Goal: Task Accomplishment & Management: Use online tool/utility

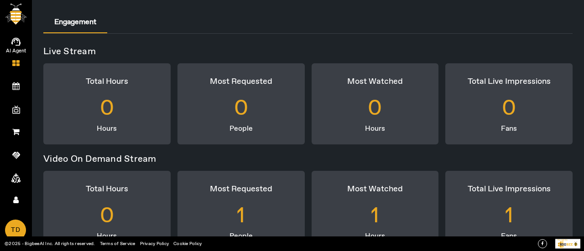
click at [18, 42] on icon at bounding box center [15, 41] width 9 height 10
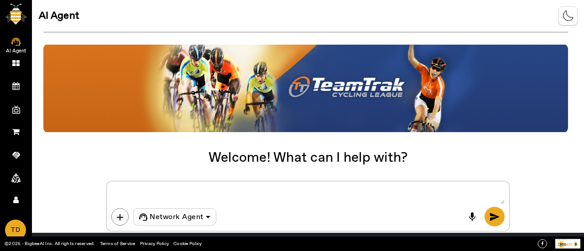
scroll to position [29, 0]
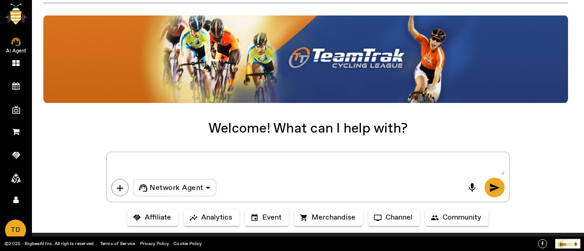
click at [125, 164] on textarea at bounding box center [307, 166] width 393 height 18
type textarea "Create an athlete"
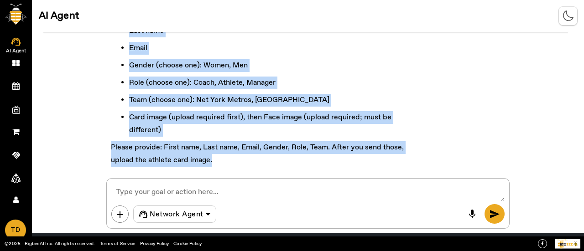
scroll to position [86, 0]
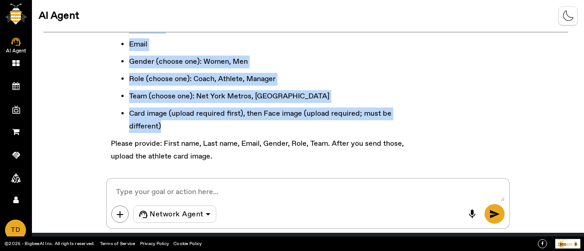
drag, startPoint x: 112, startPoint y: 77, endPoint x: 448, endPoint y: 110, distance: 337.8
click at [448, 110] on div "Pre-requisites to create an athlete (all required): First name Last name Email …" at bounding box center [307, 77] width 403 height 197
copy markdown "Pre-requisites to create an athlete (all required): First name Last name Email …"
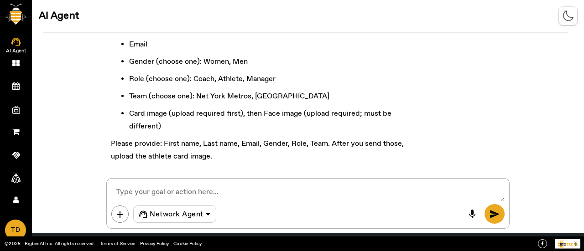
click at [226, 157] on div "Pre-requisites to create an athlete (all required): First name Last name Email …" at bounding box center [267, 77] width 323 height 188
click at [218, 198] on textarea at bounding box center [307, 192] width 393 height 18
paste textarea "First name: [PERSON_NAME] Last name: [PERSON_NAME] Email: [PERSON_NAME][EMAIL_A…"
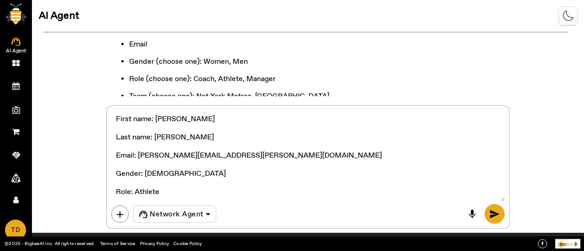
scroll to position [14, 0]
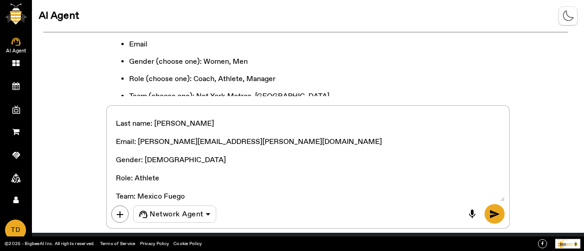
type textarea "First name: [PERSON_NAME] Last name: [PERSON_NAME] Email: [PERSON_NAME][EMAIL_A…"
click at [499, 219] on span "send" at bounding box center [494, 214] width 11 height 11
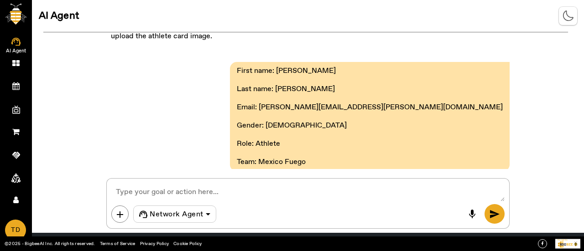
scroll to position [254, 0]
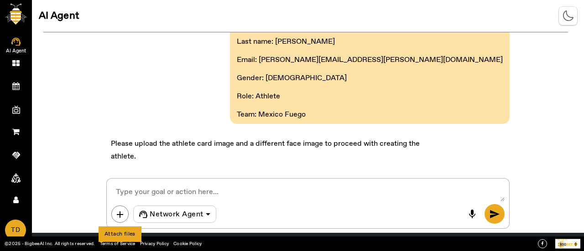
click at [118, 219] on span "add" at bounding box center [120, 214] width 11 height 11
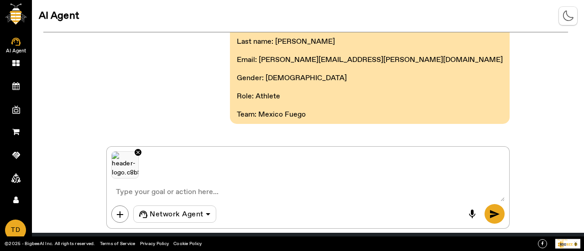
click at [498, 216] on span "send" at bounding box center [494, 214] width 11 height 11
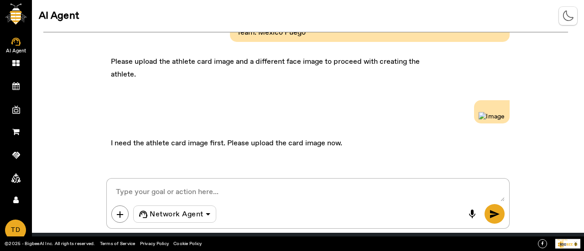
scroll to position [427, 0]
click at [119, 215] on span "add" at bounding box center [120, 214] width 11 height 11
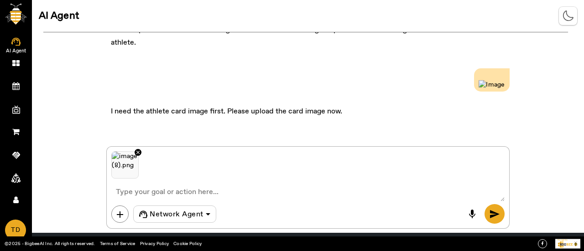
click at [491, 214] on span "send" at bounding box center [494, 214] width 11 height 11
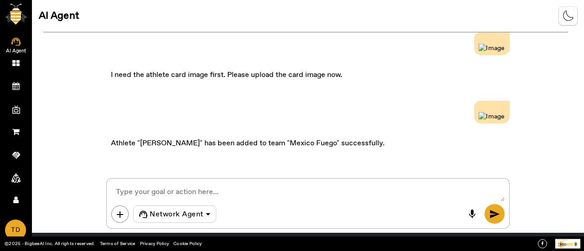
scroll to position [600, 0]
click at [191, 189] on textarea at bounding box center [307, 192] width 393 height 18
type textarea "Create a team"
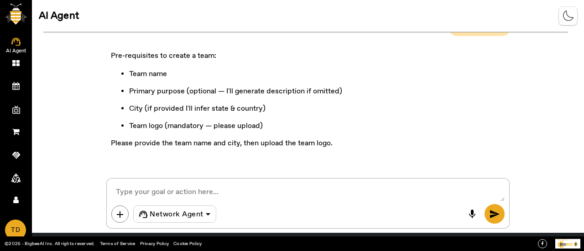
scroll to position [752, 0]
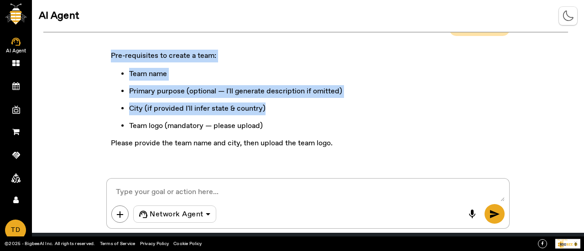
drag, startPoint x: 110, startPoint y: 58, endPoint x: 302, endPoint y: 105, distance: 197.4
click at [302, 105] on div "Pre-requisites to create a team: Team name Primary purpose (optional — I'll gen…" at bounding box center [226, 102] width 240 height 110
copy markdown "Pre-requisites to create a team: Team name Primary purpose (optional — I'll gen…"
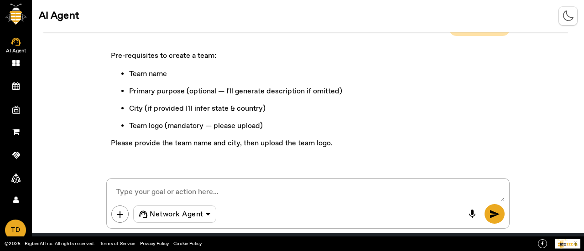
click at [235, 187] on textarea at bounding box center [307, 192] width 393 height 18
paste textarea "Team name: Toronto Icebreakers Primary purpose: Semi-professional hockey team f…"
type textarea "Team name: Toronto Icebreakers Primary purpose: Semi-professional hockey team f…"
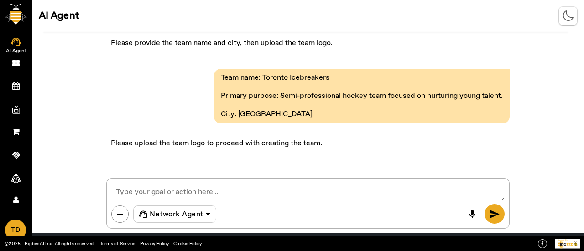
scroll to position [852, 0]
click at [120, 212] on span "add" at bounding box center [120, 214] width 11 height 11
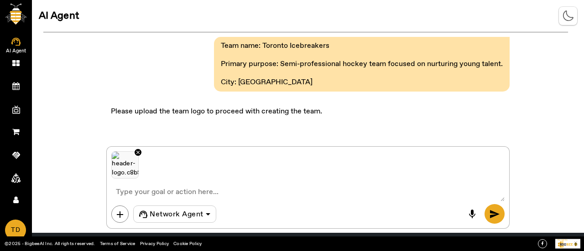
click at [495, 214] on span "send" at bounding box center [494, 214] width 11 height 11
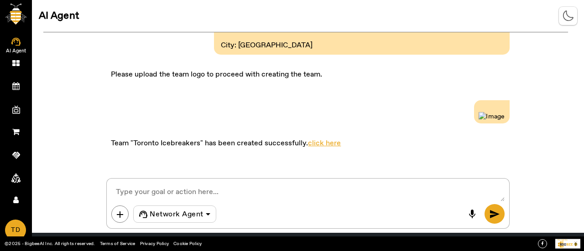
scroll to position [1026, 0]
click at [327, 146] on link "click here" at bounding box center [324, 144] width 33 height 10
click at [163, 184] on textarea at bounding box center [307, 192] width 393 height 18
type textarea "List teams"
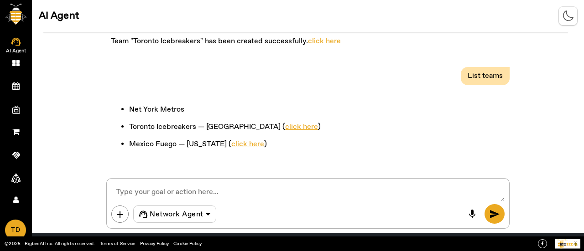
scroll to position [1128, 0]
drag, startPoint x: 187, startPoint y: 109, endPoint x: 203, endPoint y: 112, distance: 17.2
click at [203, 112] on li "Net York Metros" at bounding box center [225, 110] width 192 height 13
click at [194, 189] on textarea at bounding box center [307, 192] width 393 height 18
drag, startPoint x: 188, startPoint y: 109, endPoint x: 128, endPoint y: 111, distance: 59.8
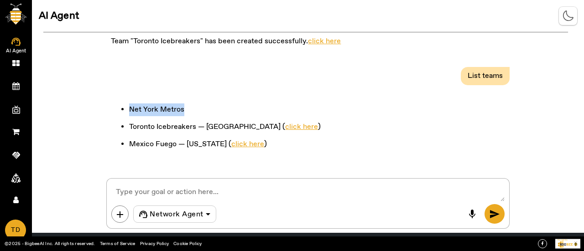
click at [128, 111] on ul "Net York Metros Toronto Icebreakers — [GEOGRAPHIC_DATA] ( click here ) [GEOGRAP…" at bounding box center [216, 127] width 210 height 47
copy li "Net York Metros"
click at [183, 191] on textarea at bounding box center [307, 192] width 393 height 18
paste textarea "Net York Metros"
type textarea "Net York Metros link ?"
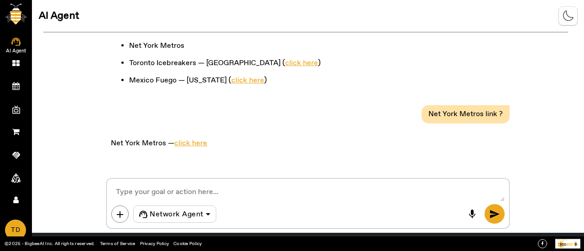
scroll to position [1192, 0]
click at [181, 141] on link "click here" at bounding box center [190, 144] width 33 height 10
click at [181, 187] on textarea at bounding box center [307, 192] width 393 height 18
type textarea "List athletes"
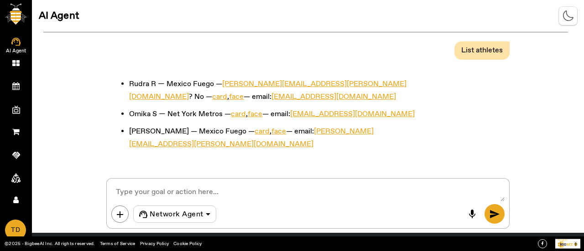
scroll to position [1307, 0]
click at [149, 190] on textarea at bounding box center [307, 192] width 393 height 18
type textarea "List affiliates"
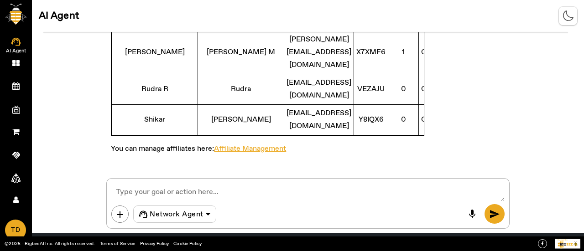
scroll to position [1491, 0]
click at [280, 150] on link "Affiliate Management" at bounding box center [250, 149] width 72 height 10
click at [133, 186] on textarea at bounding box center [307, 192] width 393 height 18
type textarea "Create a community"
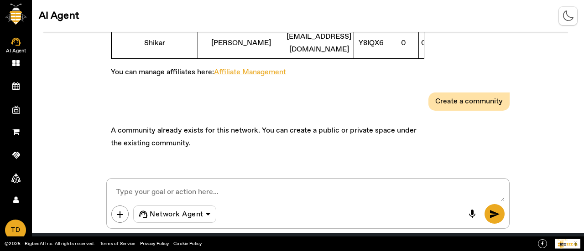
scroll to position [1568, 0]
click at [220, 189] on textarea at bounding box center [307, 192] width 393 height 18
type textarea "Create private space"
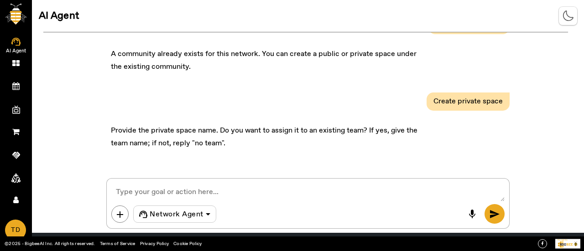
scroll to position [1644, 0]
click at [191, 192] on textarea at bounding box center [307, 192] width 393 height 18
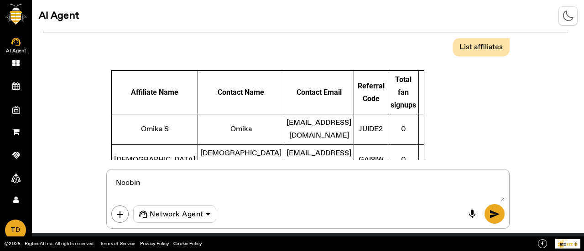
scroll to position [1141, 0]
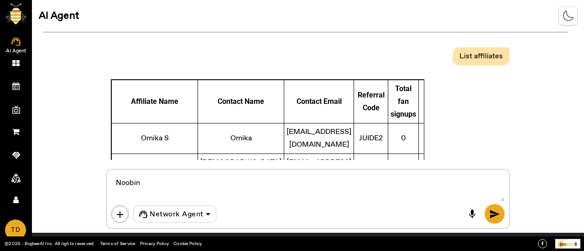
drag, startPoint x: 130, startPoint y: 116, endPoint x: 195, endPoint y: 112, distance: 65.8
copy li "Toronto Icebreakers"
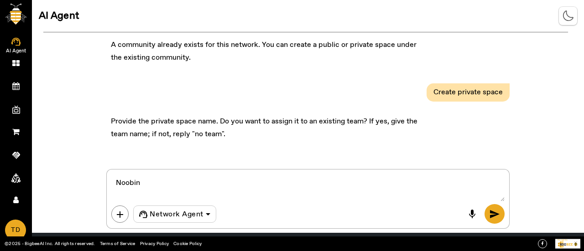
scroll to position [1653, 0]
click at [167, 188] on textarea at bounding box center [307, 187] width 393 height 27
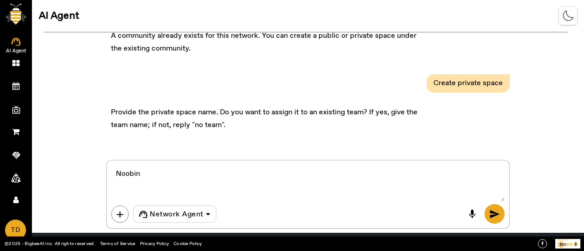
paste textarea "Toronto Icebreakers"
type textarea "Noobin Toronto Icebreakers"
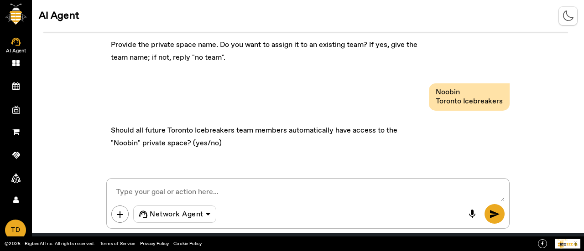
scroll to position [1730, 0]
type textarea "no"
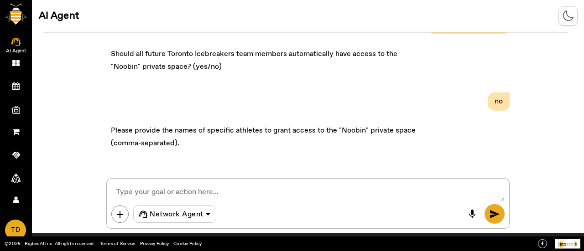
scroll to position [1807, 0]
click at [214, 191] on textarea at bounding box center [307, 192] width 393 height 18
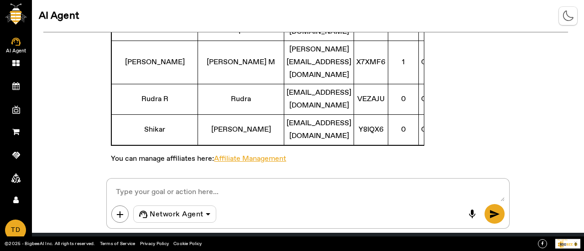
scroll to position [1350, 0]
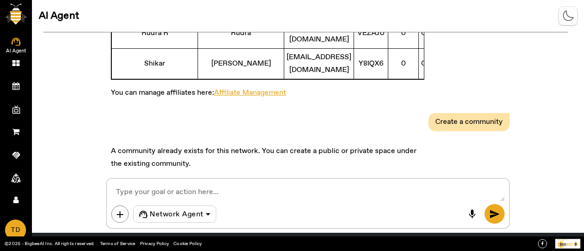
drag, startPoint x: 128, startPoint y: 101, endPoint x: 179, endPoint y: 104, distance: 51.1
copy li "[PERSON_NAME]"
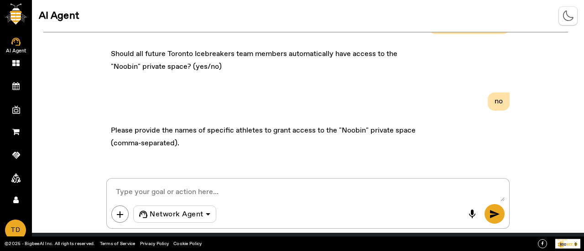
scroll to position [1807, 0]
click at [210, 198] on textarea at bounding box center [307, 192] width 393 height 18
paste textarea "[PERSON_NAME]"
type textarea "[PERSON_NAME]"
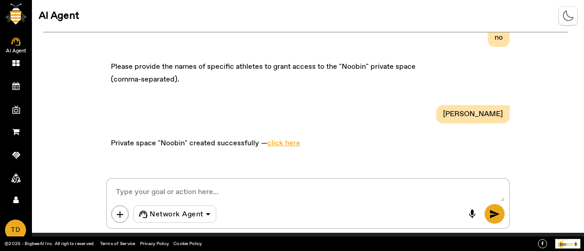
scroll to position [1870, 0]
click at [273, 147] on link "click here" at bounding box center [283, 144] width 33 height 10
